Goal: Task Accomplishment & Management: Complete application form

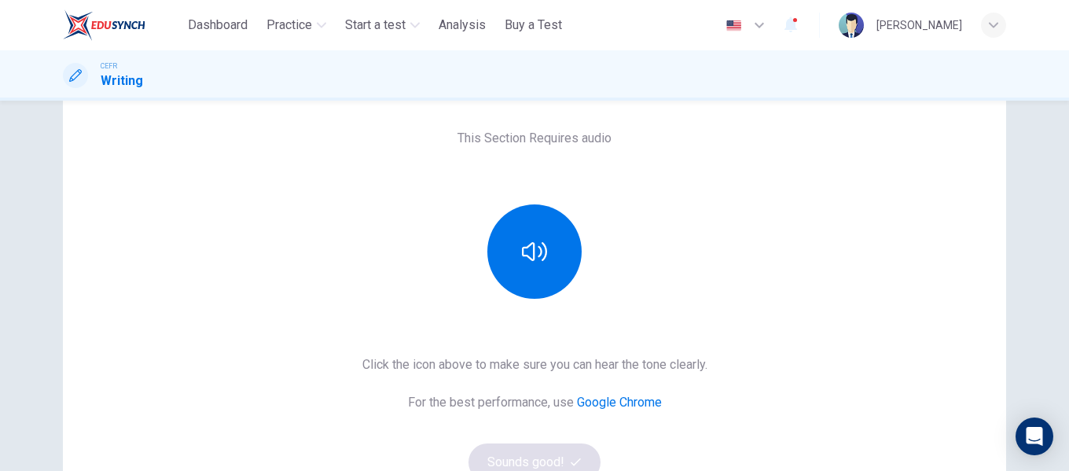
scroll to position [53, 0]
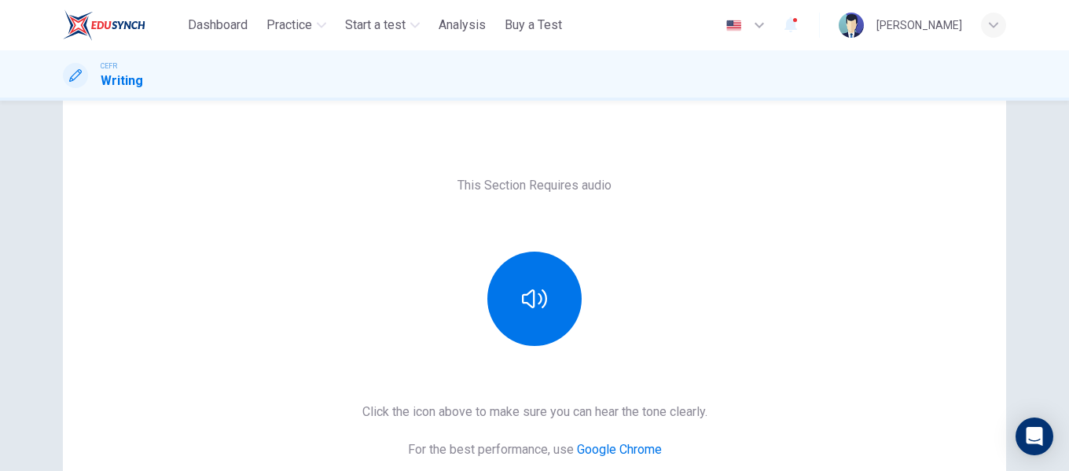
click at [614, 453] on link "Google Chrome" at bounding box center [619, 449] width 85 height 15
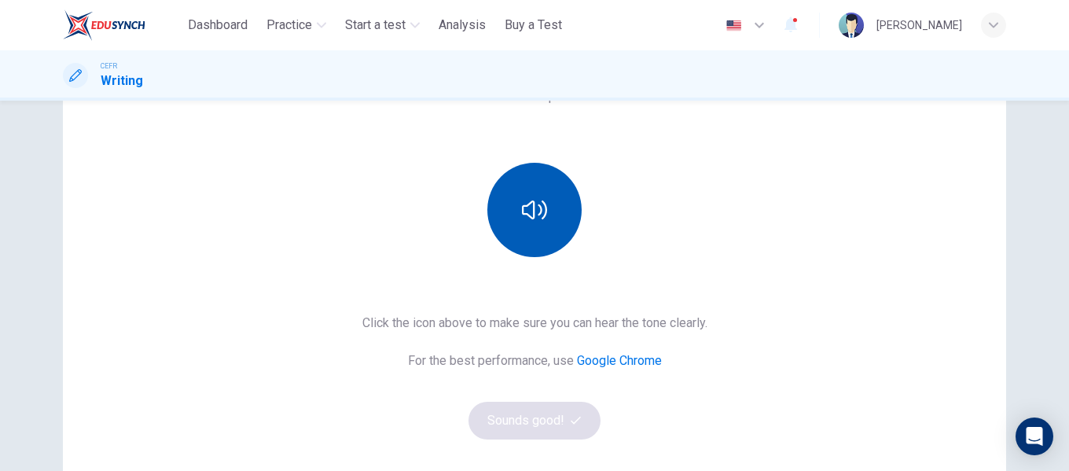
scroll to position [132, 0]
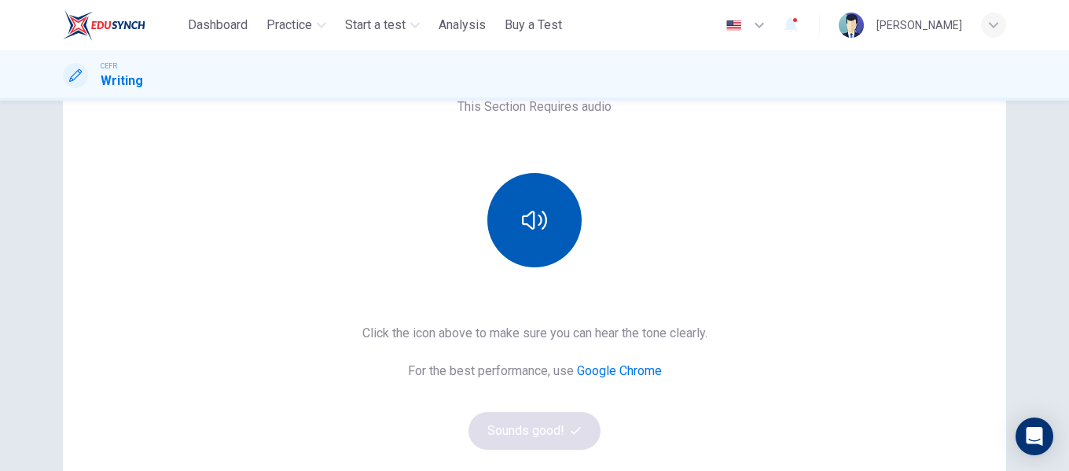
click at [554, 207] on button "button" at bounding box center [534, 220] width 94 height 94
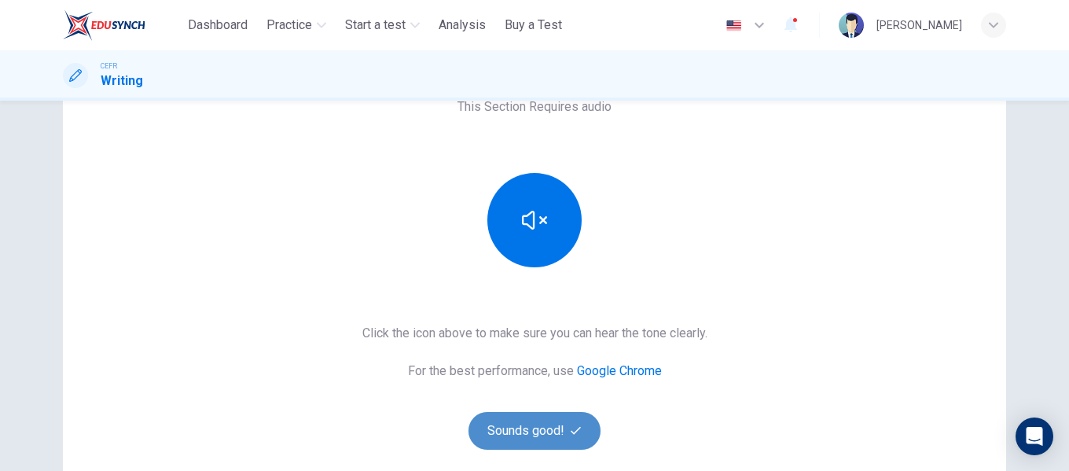
click at [556, 429] on button "Sounds good!" at bounding box center [534, 431] width 132 height 38
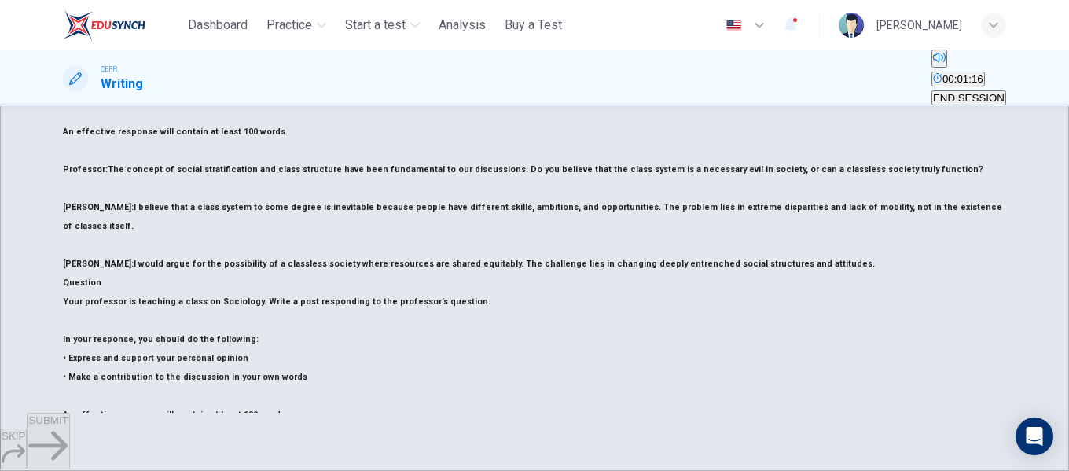
scroll to position [157, 0]
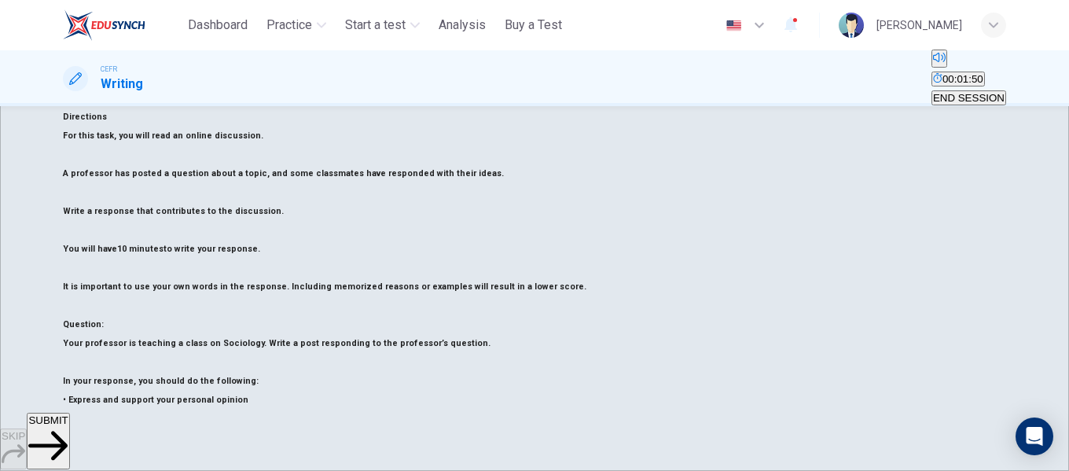
scroll to position [22, 0]
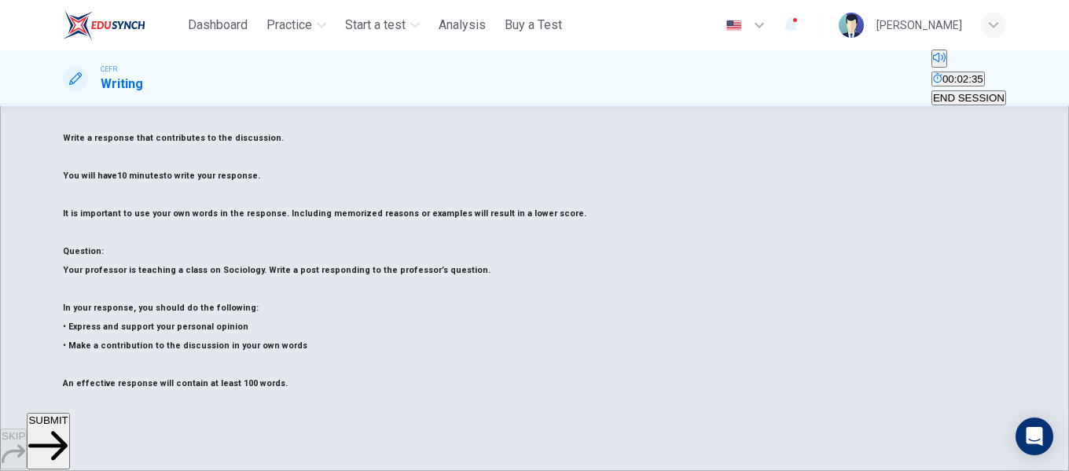
scroll to position [101, 0]
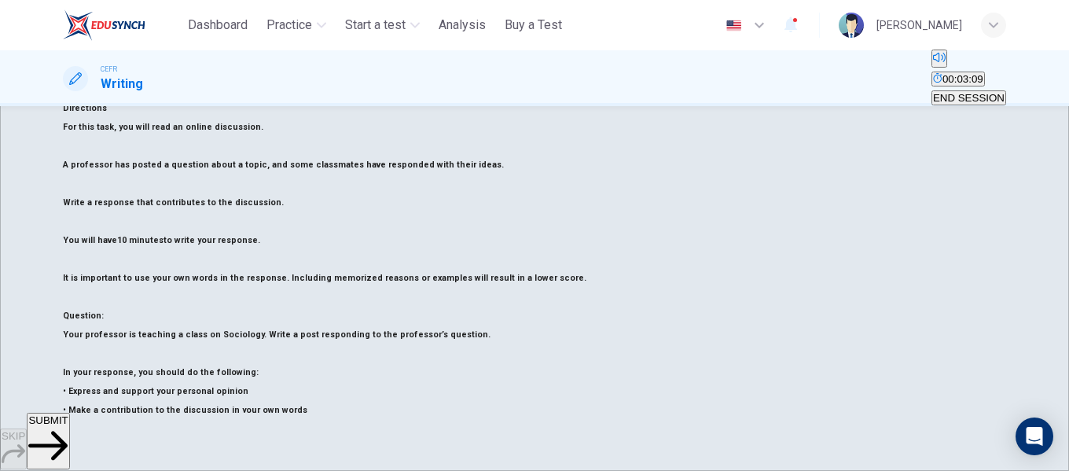
scroll to position [22, 0]
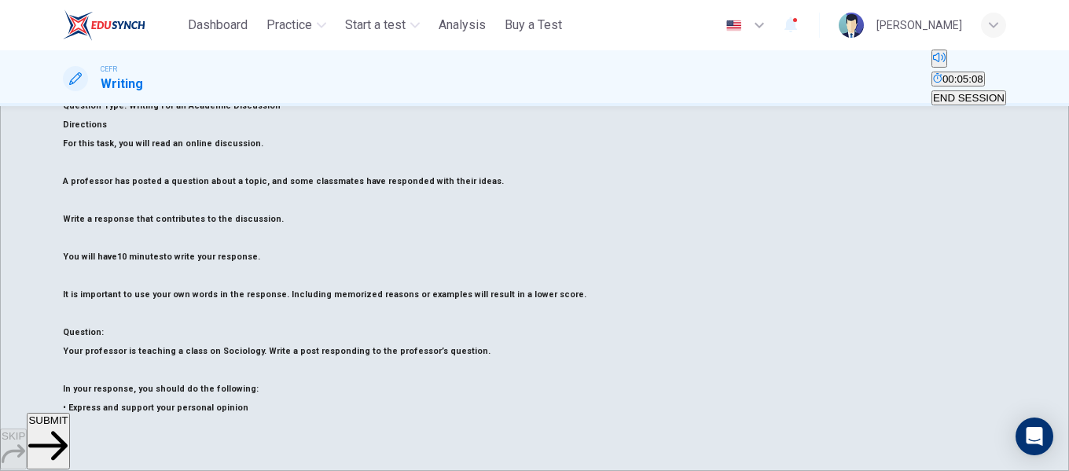
scroll to position [0, 0]
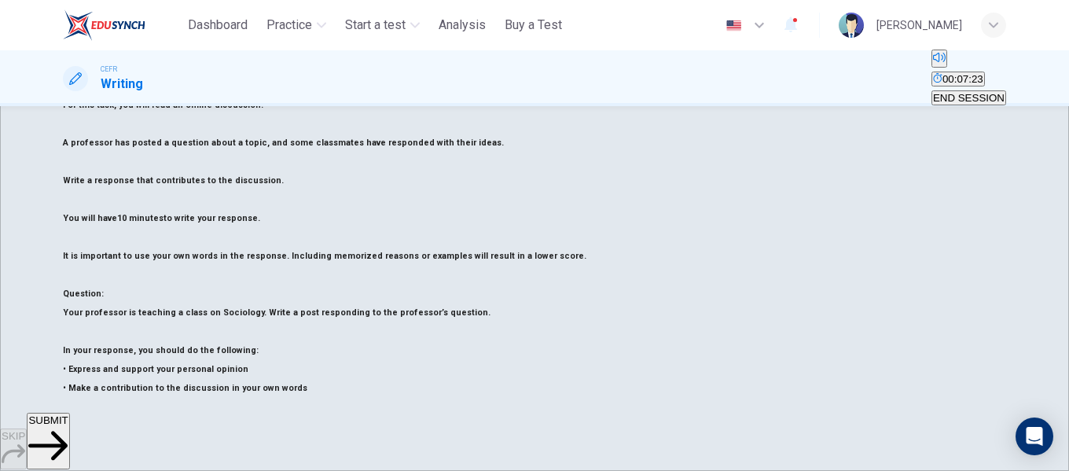
scroll to position [78, 0]
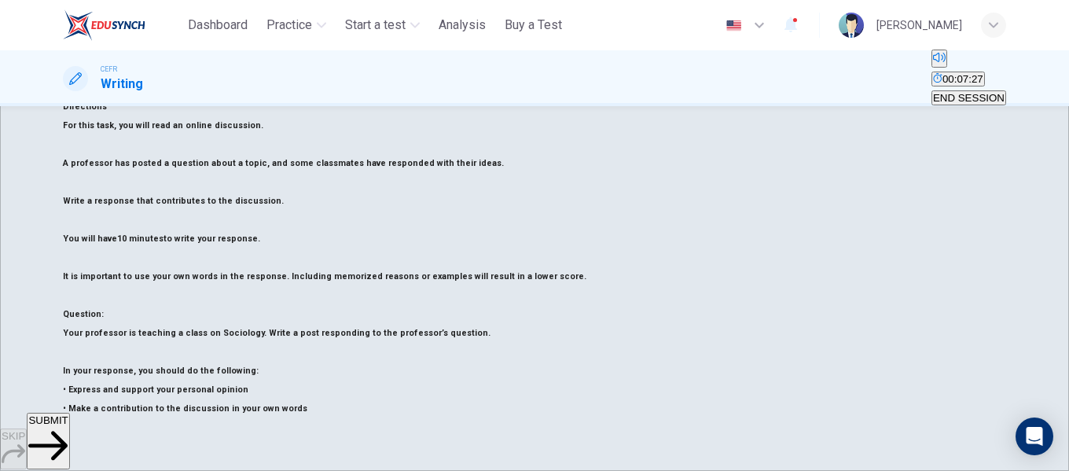
drag, startPoint x: 799, startPoint y: 189, endPoint x: 662, endPoint y: 193, distance: 136.8
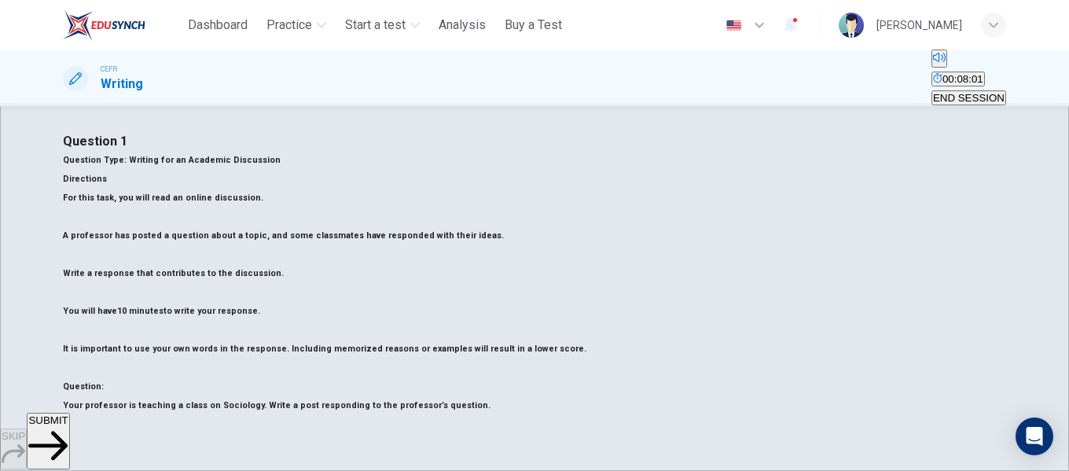
scroll to position [0, 0]
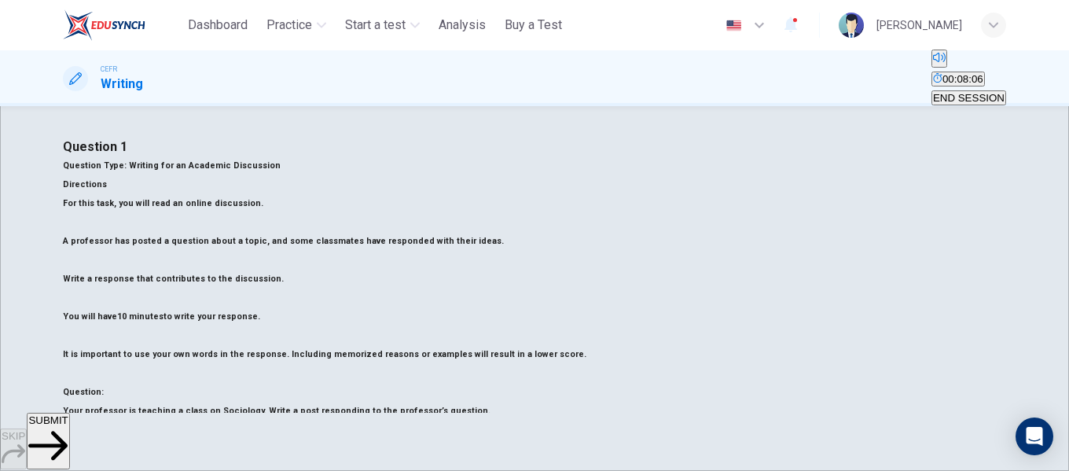
drag, startPoint x: 728, startPoint y: 301, endPoint x: 561, endPoint y: 313, distance: 167.8
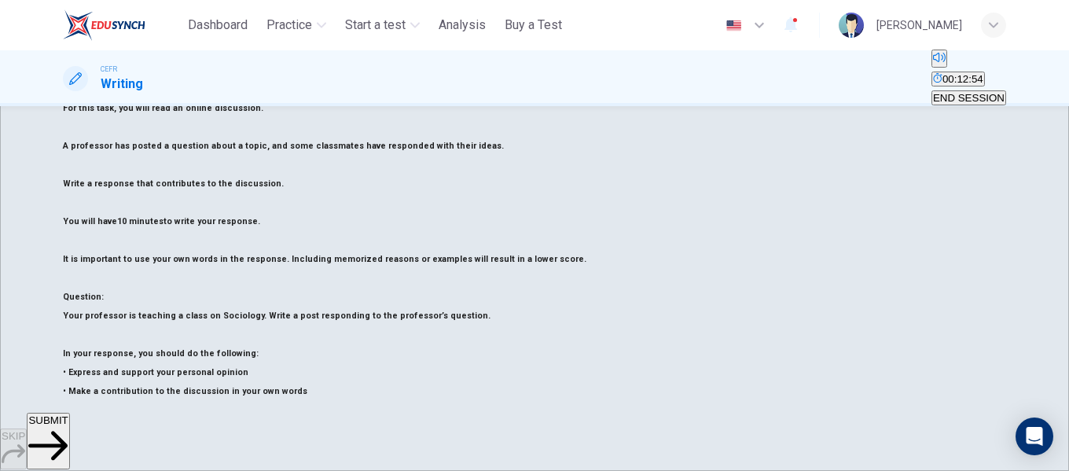
scroll to position [78, 0]
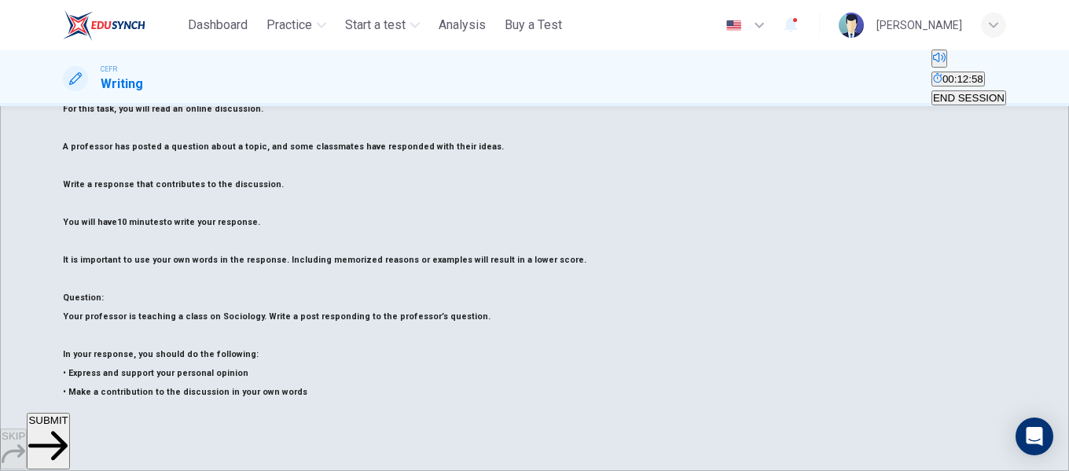
scroll to position [0, 0]
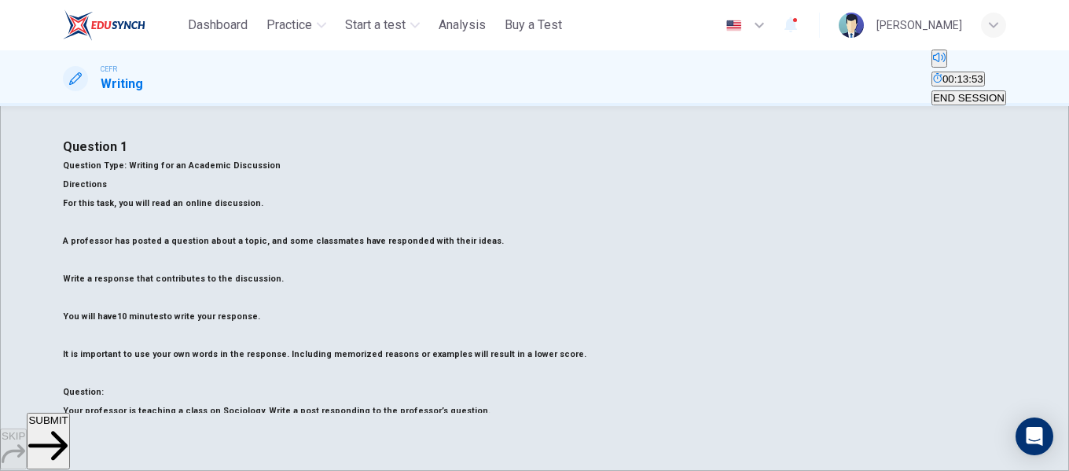
drag, startPoint x: 897, startPoint y: 302, endPoint x: 896, endPoint y: 322, distance: 20.4
type textarea "**********"
click at [69, 432] on button "SUBMIT" at bounding box center [48, 441] width 42 height 57
